Goal: Navigation & Orientation: Find specific page/section

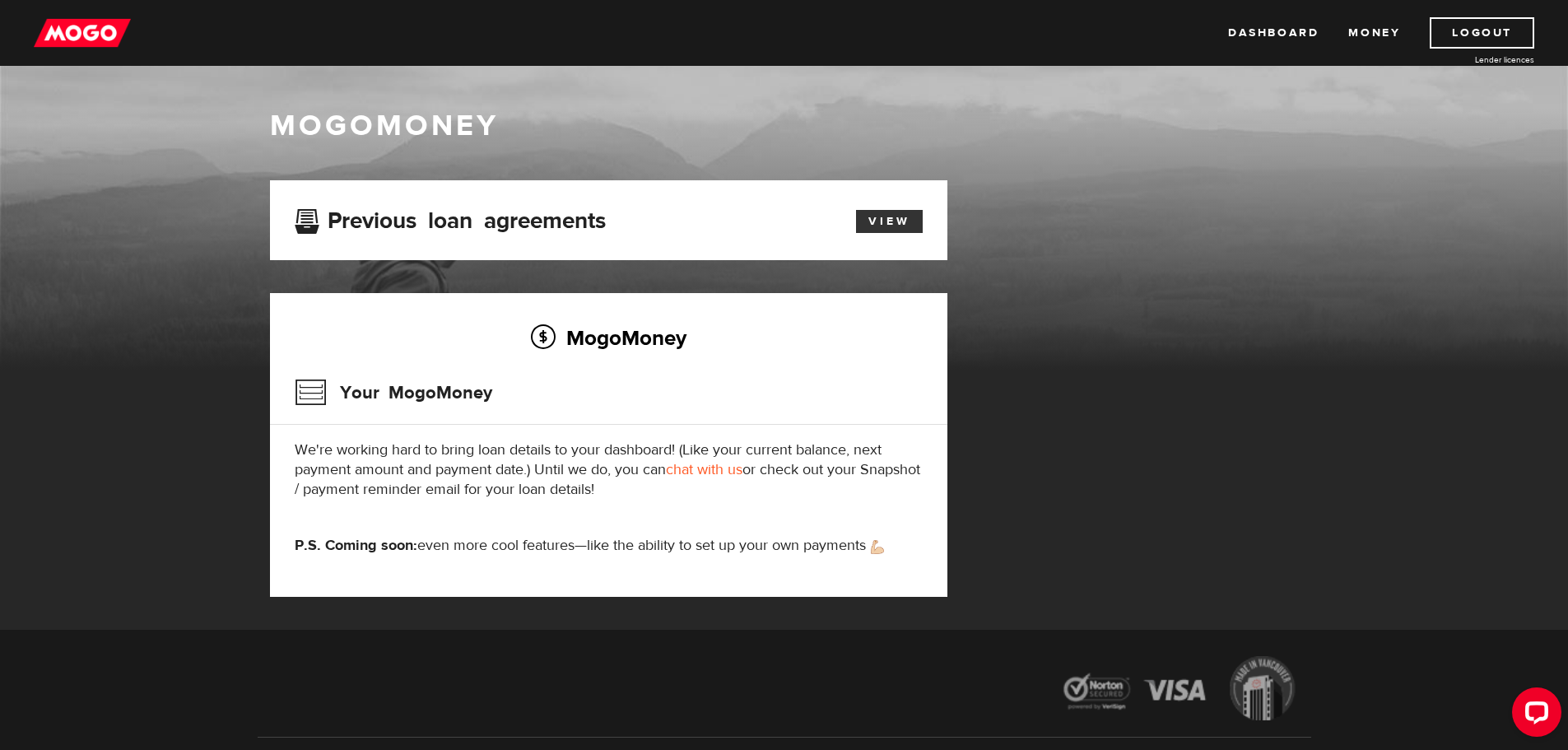
click at [877, 220] on link "View" at bounding box center [889, 222] width 66 height 23
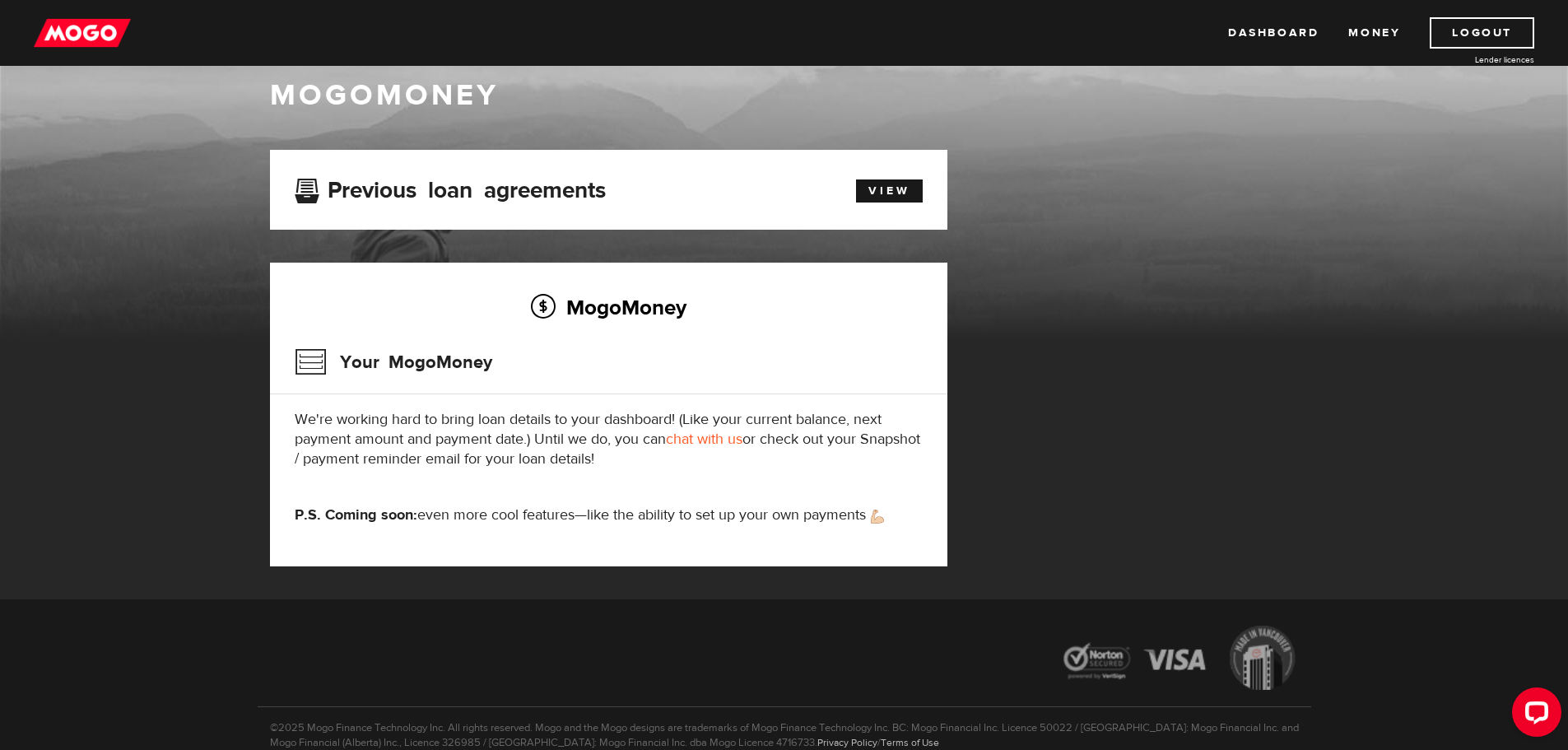
scroll to position [82, 0]
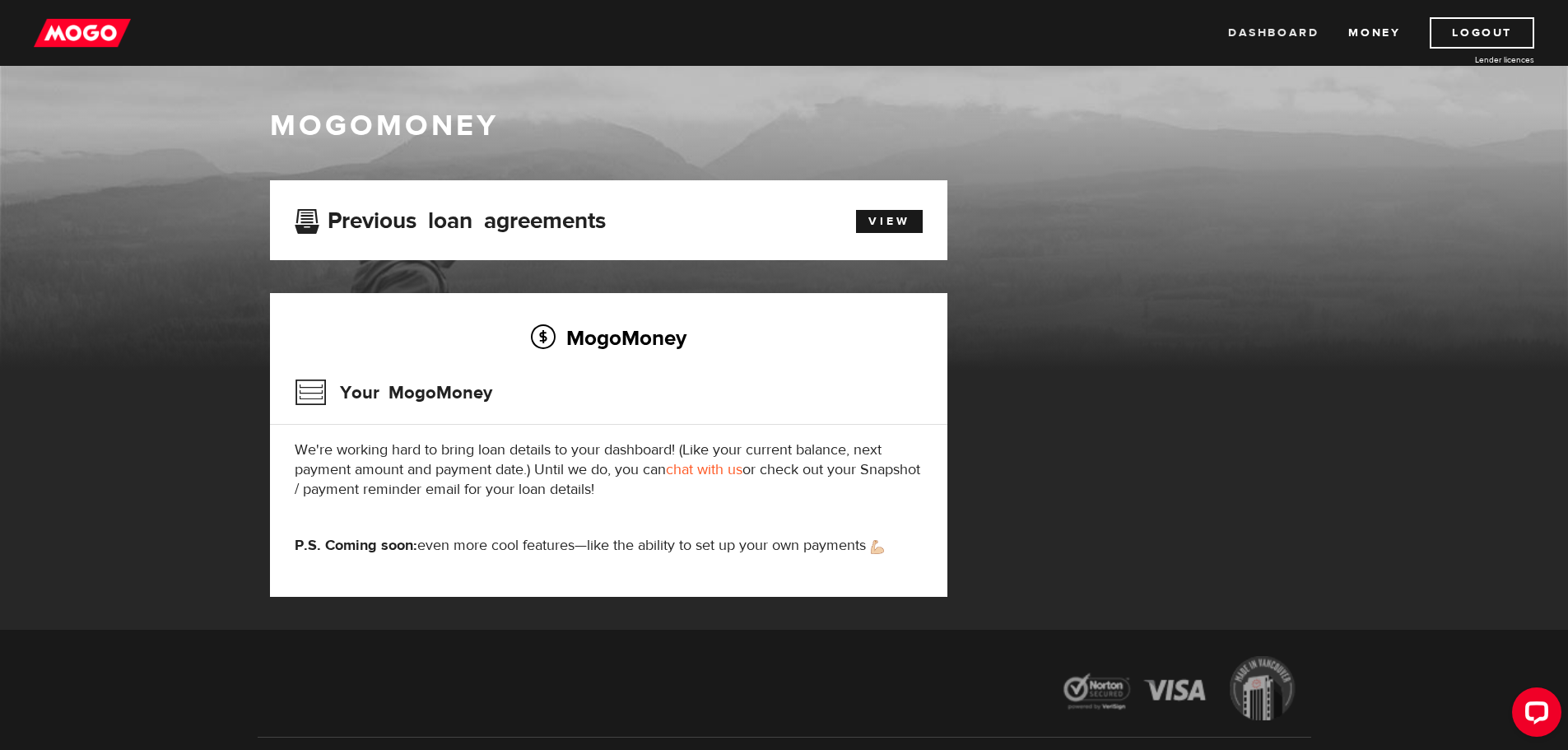
click at [1273, 34] on link "Dashboard" at bounding box center [1273, 33] width 91 height 31
